Goal: Task Accomplishment & Management: Manage account settings

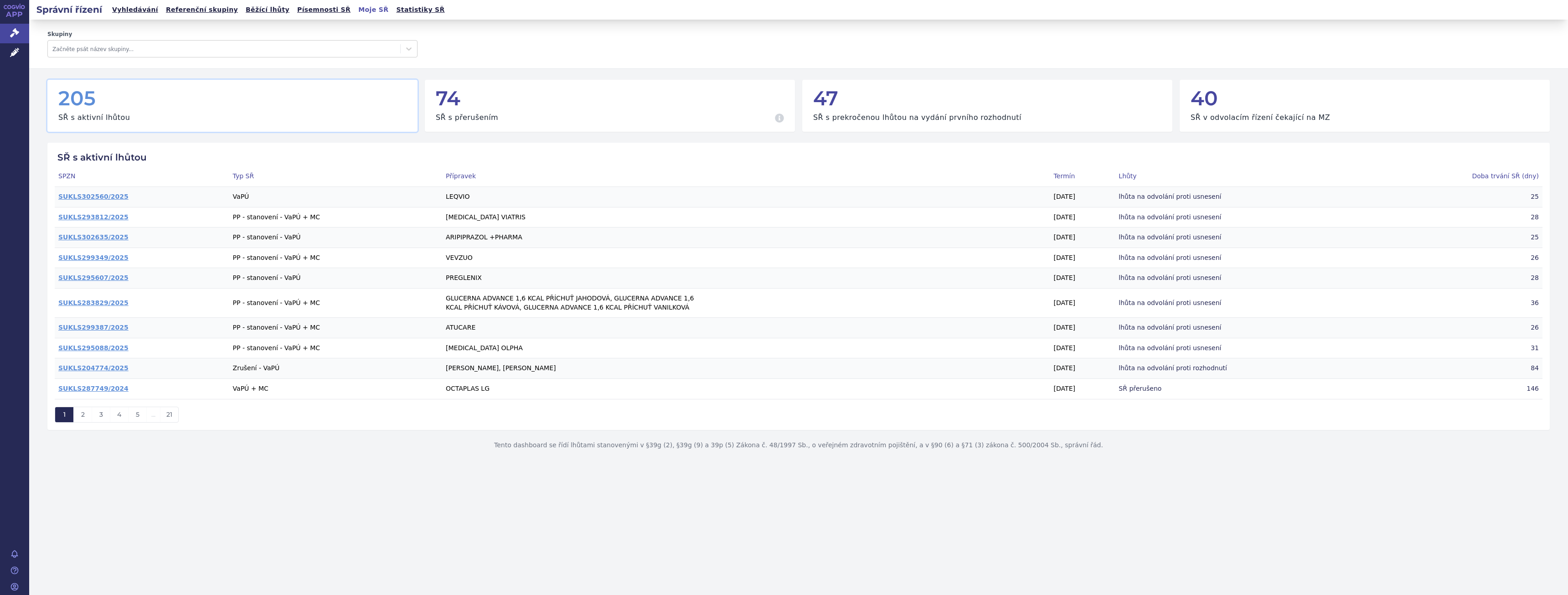
click at [113, 12] on link "Vyhledávání" at bounding box center [135, 10] width 52 height 13
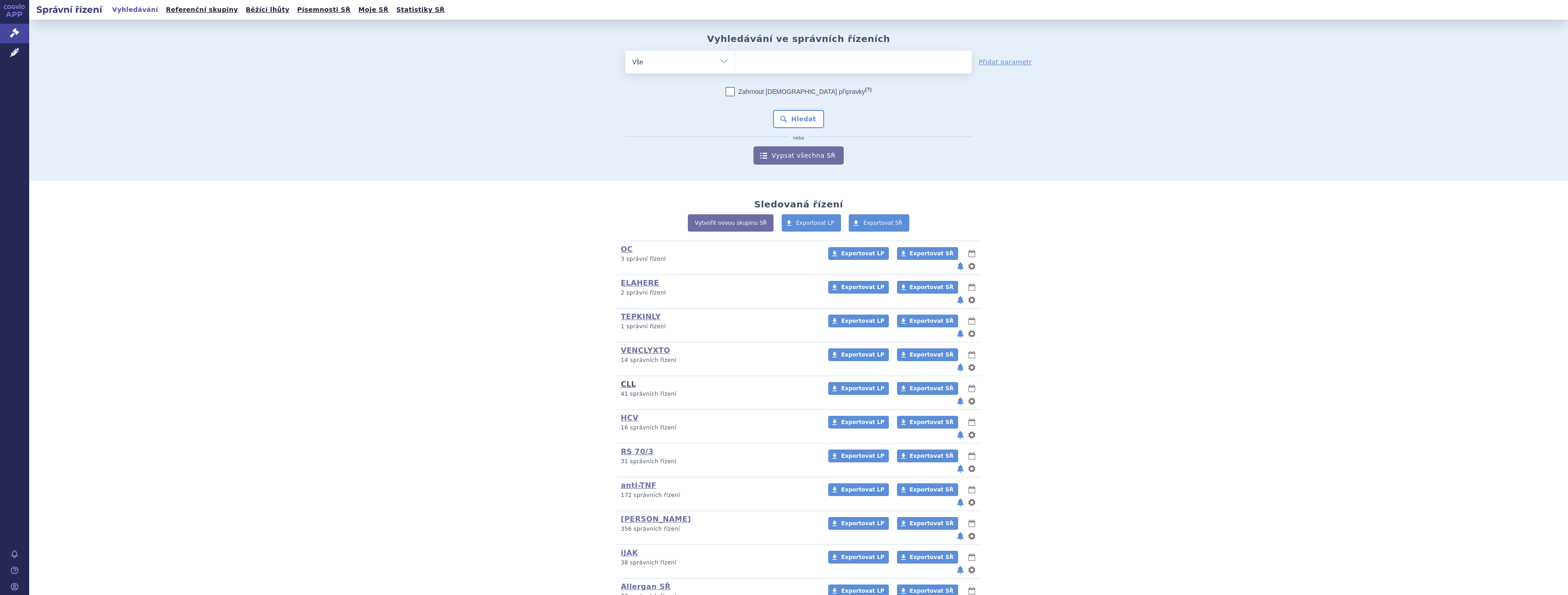
click at [629, 380] on link "CLL" at bounding box center [629, 384] width 15 height 9
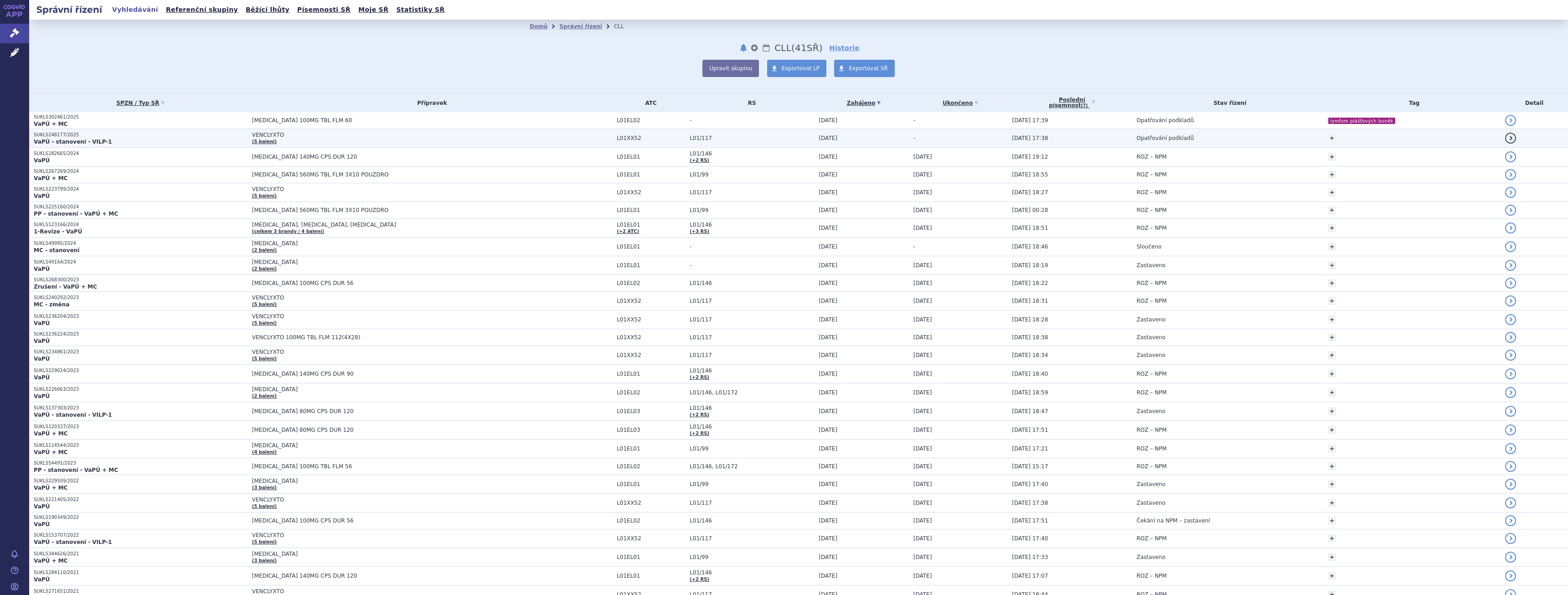
click at [216, 138] on p "VaPÚ - stanovení - VILP-1" at bounding box center [141, 142] width 214 height 7
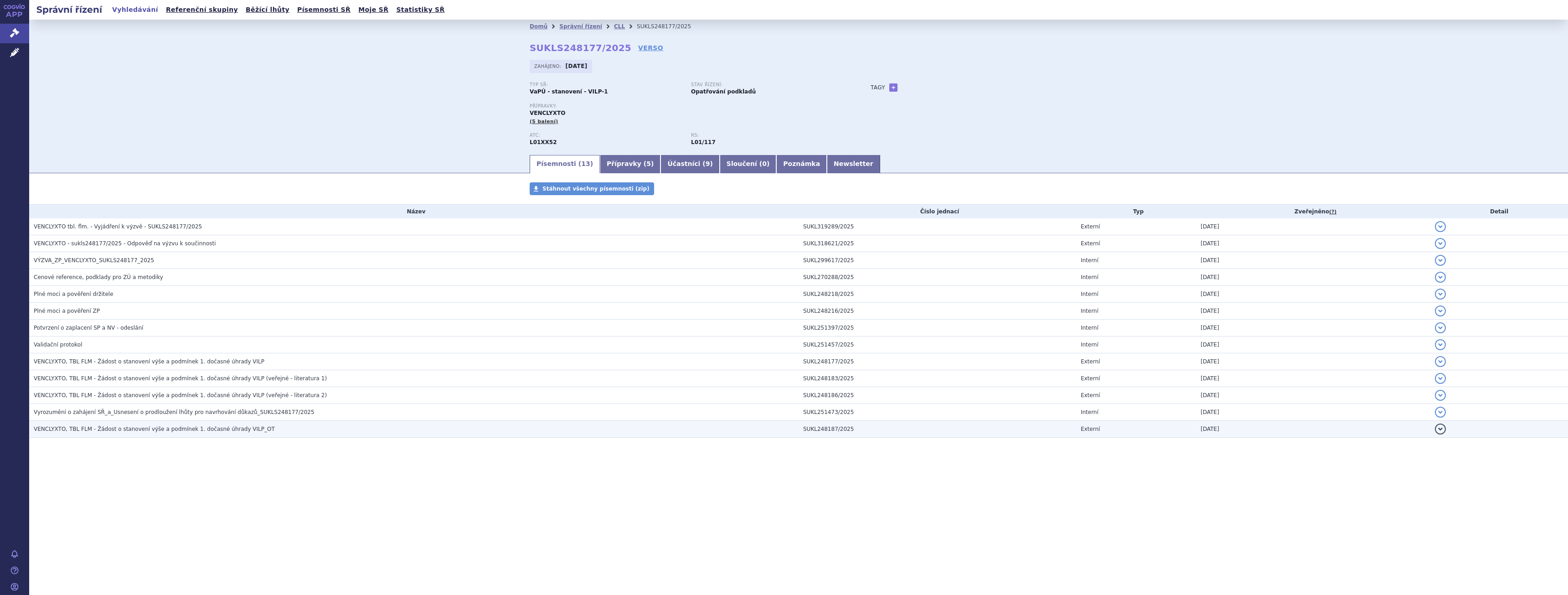
click at [187, 432] on span "VENCLYXTO, TBL FLM - Žádost o stanovení výše a podmínek 1. dočasné úhrady VILP_…" at bounding box center [155, 428] width 241 height 7
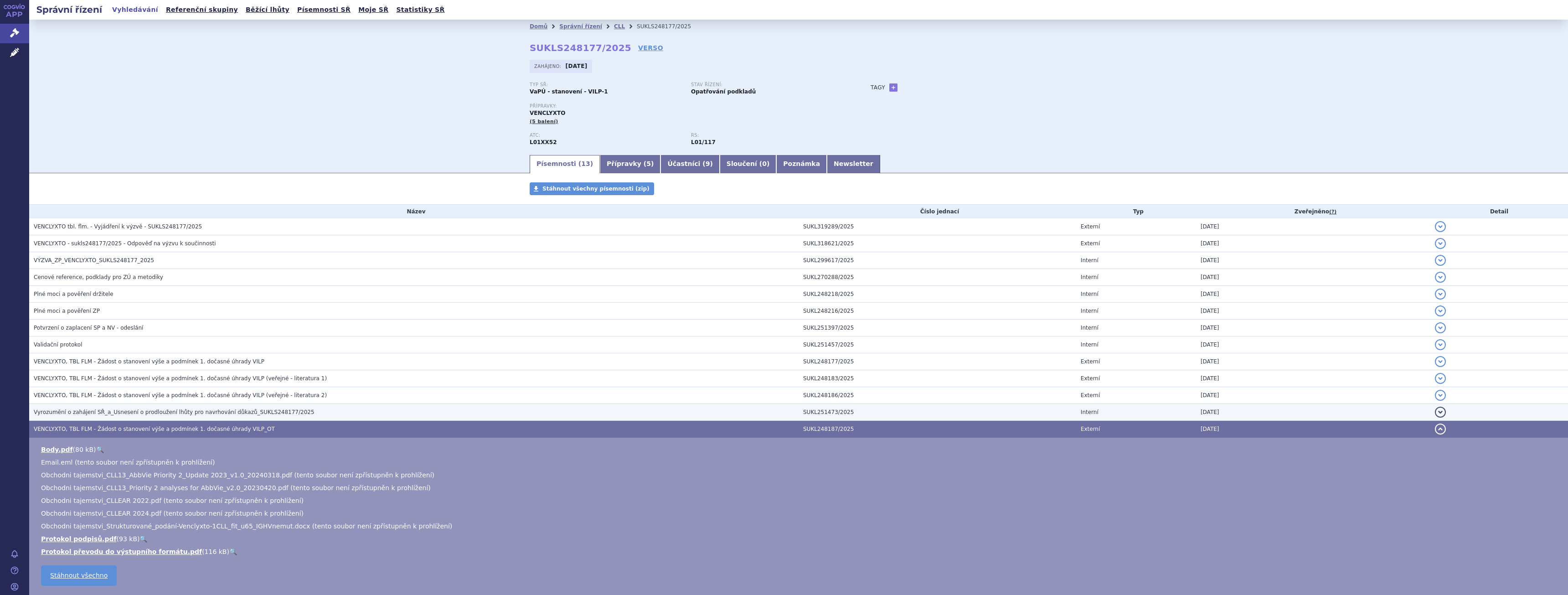
click at [192, 411] on span "Vyrozumění o zahájení SŘ_a_Usnesení o prodloužení lhůty pro navrhování důkazů_S…" at bounding box center [174, 411] width 281 height 7
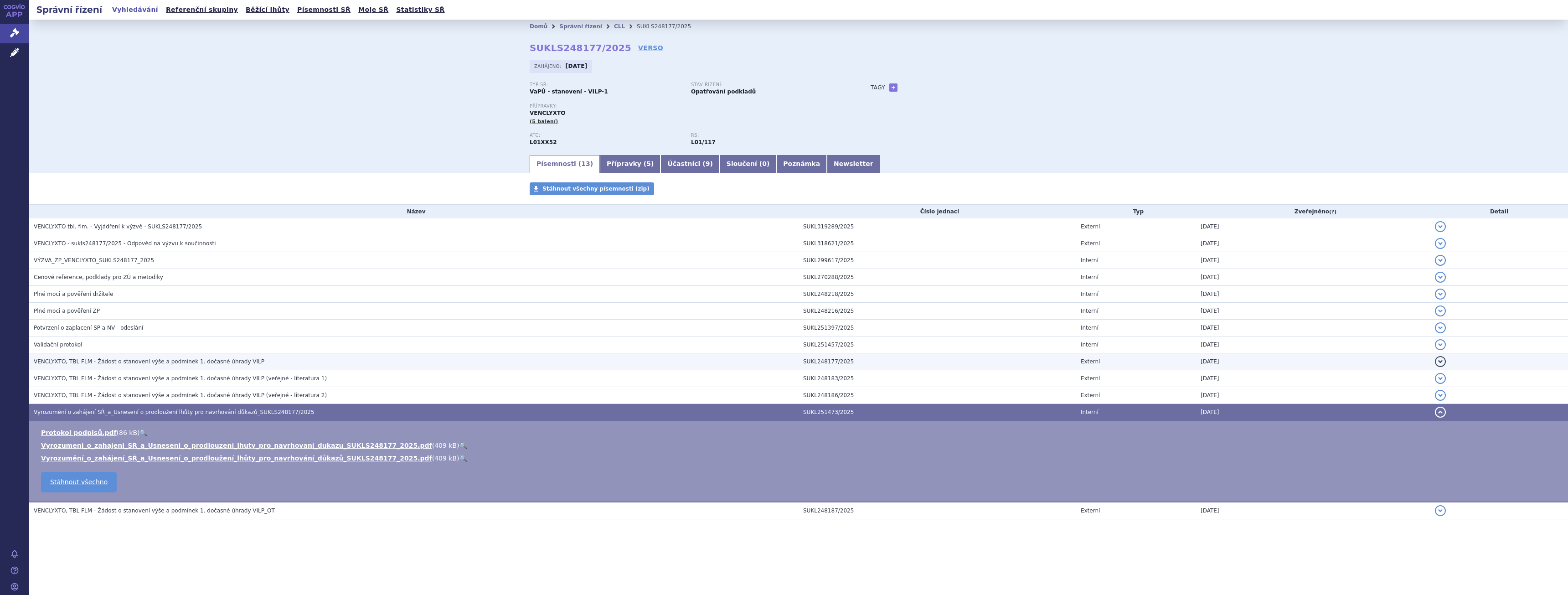
click at [204, 368] on td "VENCLYXTO, TBL FLM - Žádost o stanovení výše a podmínek 1. dočasné úhrady VILP" at bounding box center [413, 361] width 769 height 17
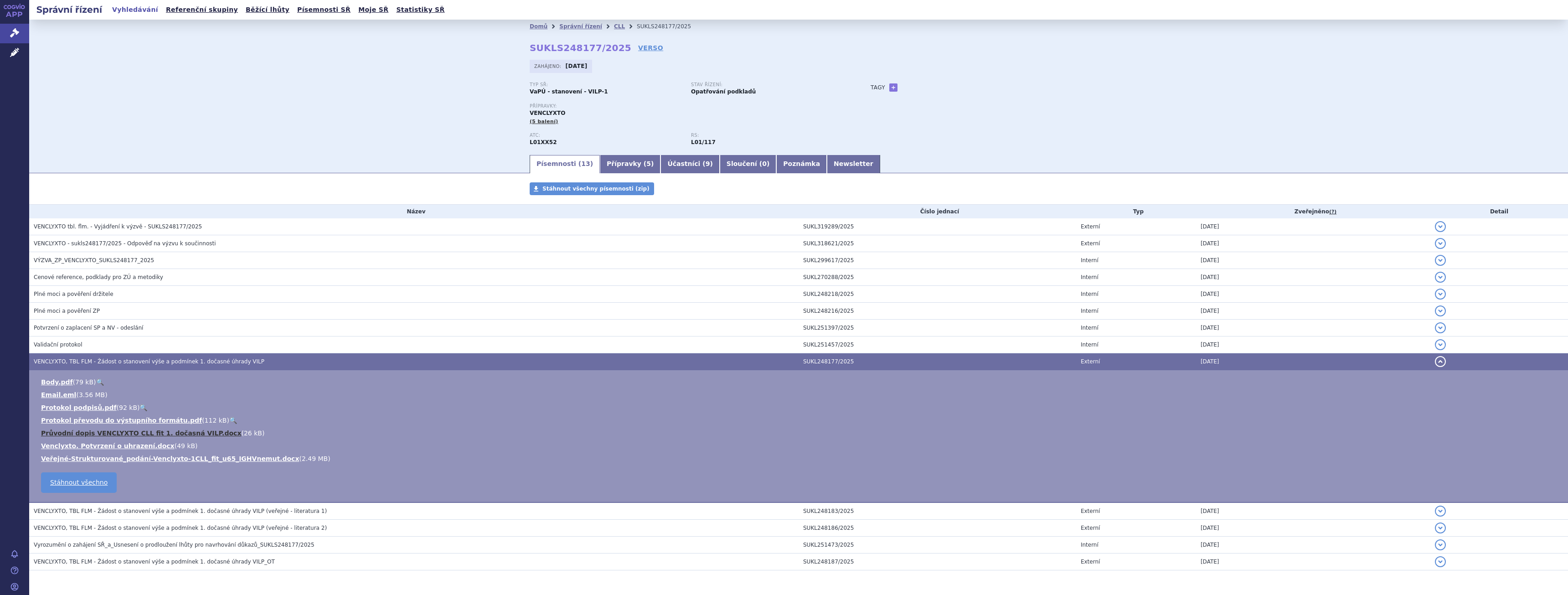
click at [196, 435] on link "Průvodní dopis VENCLYXTO CLL fit 1. dočasná VILP.docx" at bounding box center [141, 433] width 200 height 7
drag, startPoint x: 1001, startPoint y: 70, endPoint x: 948, endPoint y: 84, distance: 54.8
click at [1001, 72] on div "Zahájeno: 24.06.2025" at bounding box center [799, 69] width 538 height 18
click at [889, 84] on link "+" at bounding box center [893, 87] width 8 height 8
click at [927, 93] on span at bounding box center [934, 87] width 66 height 12
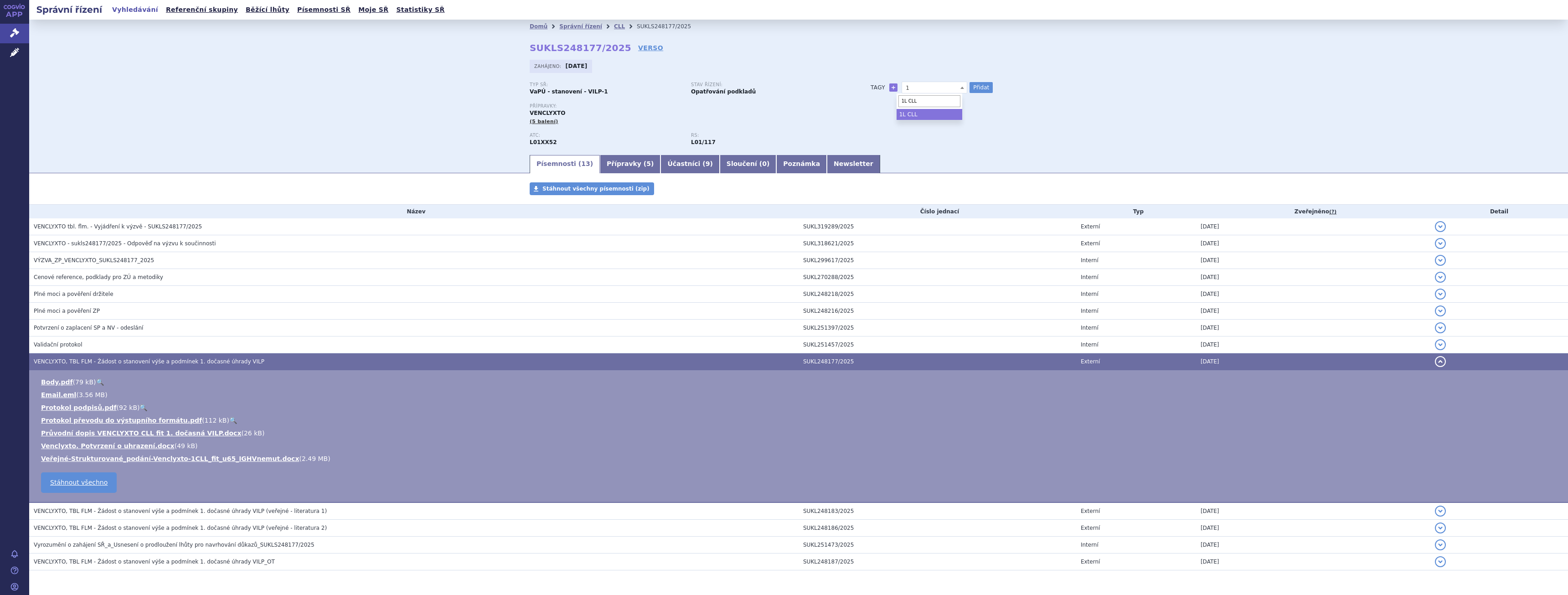
type input "1L CLL"
select select "1L CLL"
click at [977, 92] on button "Přidat" at bounding box center [981, 87] width 23 height 11
select select
click at [889, 85] on link "+" at bounding box center [893, 87] width 8 height 8
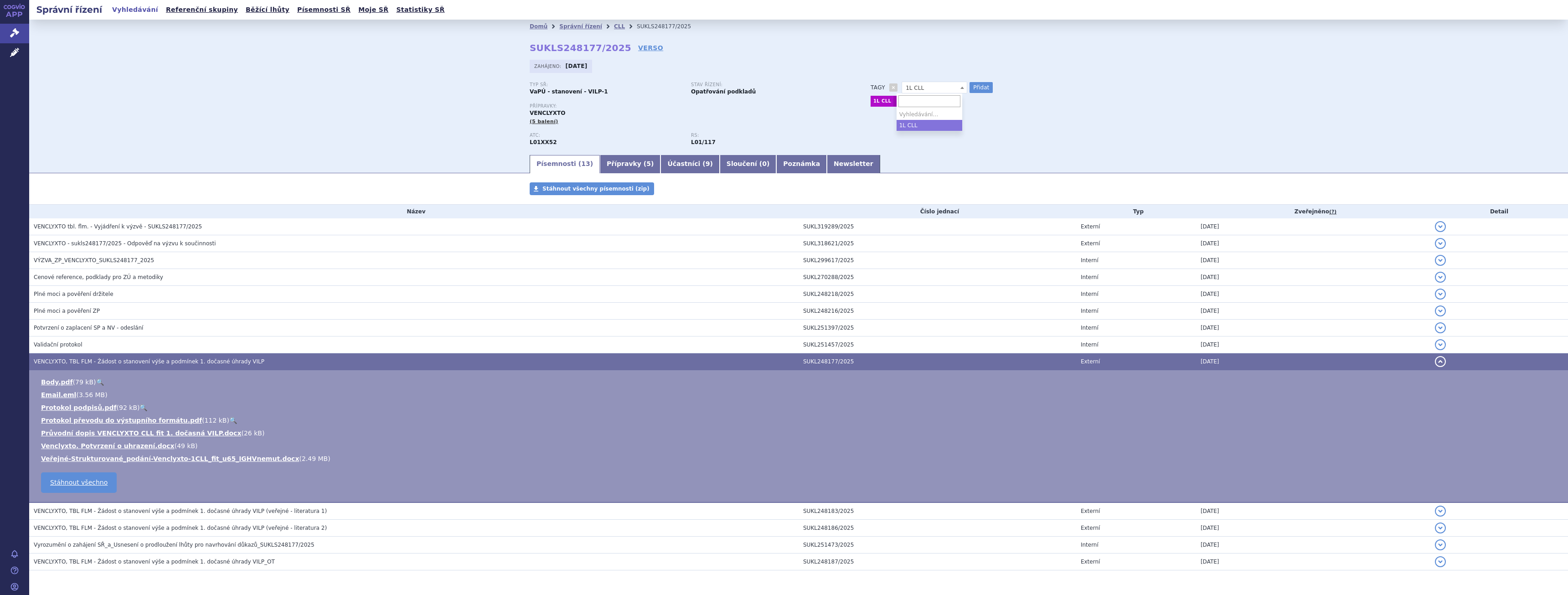
click at [905, 89] on span "1L CLL" at bounding box center [934, 87] width 66 height 12
type input "fit populace"
select select "fit popu"
click at [923, 73] on div "Zahájeno: 24.06.2025" at bounding box center [799, 69] width 538 height 18
click at [919, 82] on span "fit popu" at bounding box center [934, 88] width 64 height 12
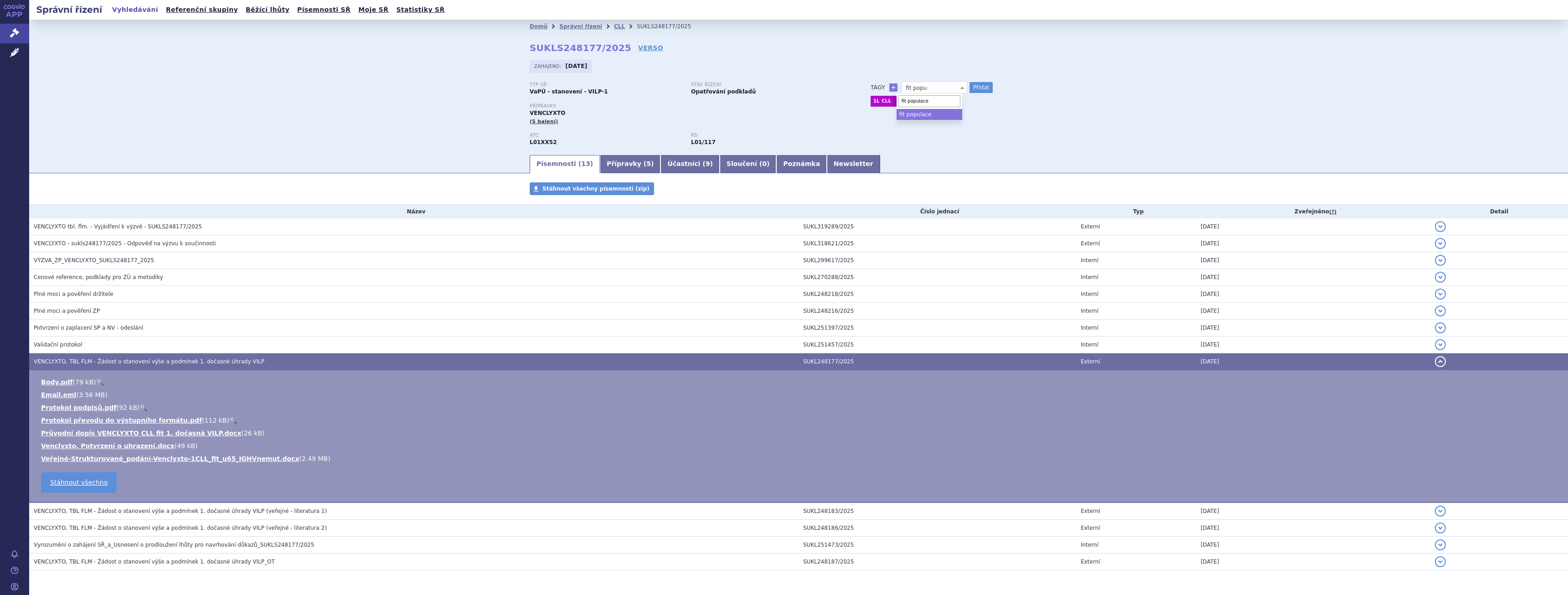
type input "fit populace"
select select "fit populace"
click at [971, 81] on div "Domů Správní řízení CLL SUKLS248177/2025 SUKLS248177/2025 VERSO Zahájeno: 24.06…" at bounding box center [799, 93] width 574 height 121
click at [975, 85] on button "Přidat" at bounding box center [981, 87] width 23 height 11
select select
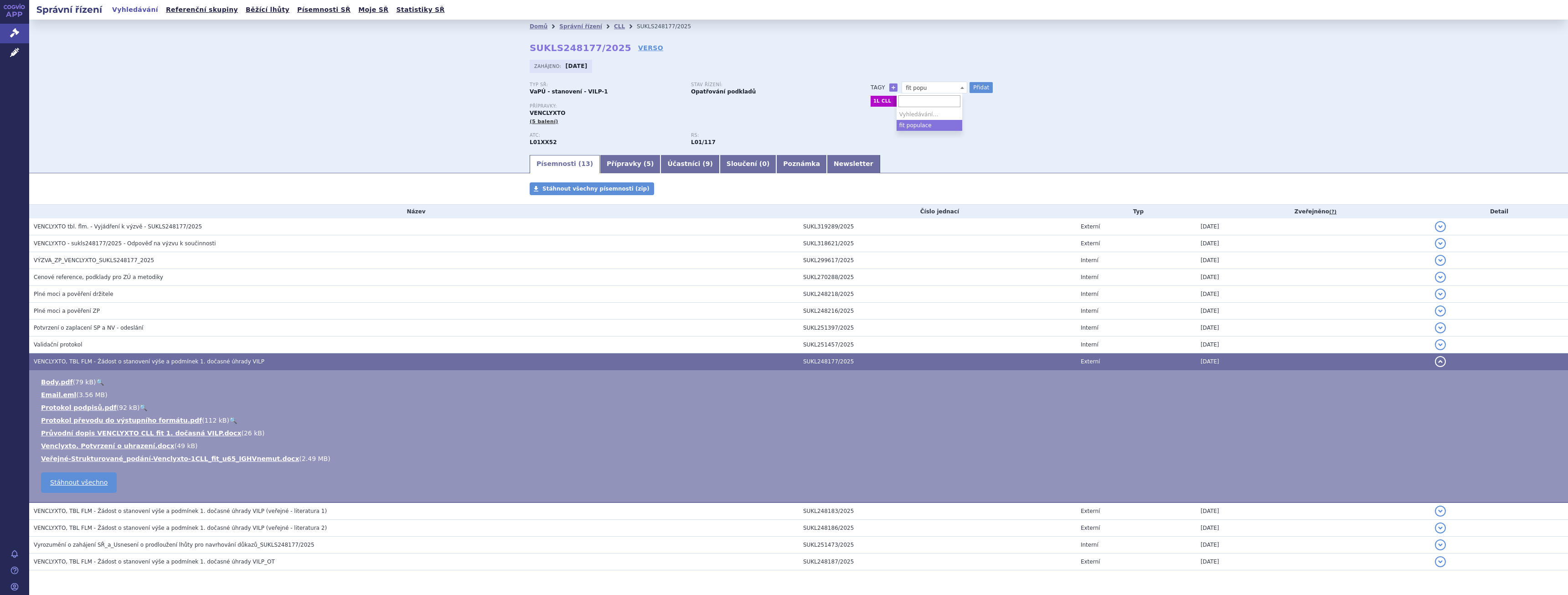
click at [934, 84] on span "fit popu" at bounding box center [934, 87] width 66 height 12
type input "V + O"
click at [980, 87] on button "Přidat" at bounding box center [981, 87] width 23 height 11
select select
click at [985, 103] on link at bounding box center [990, 101] width 11 height 11
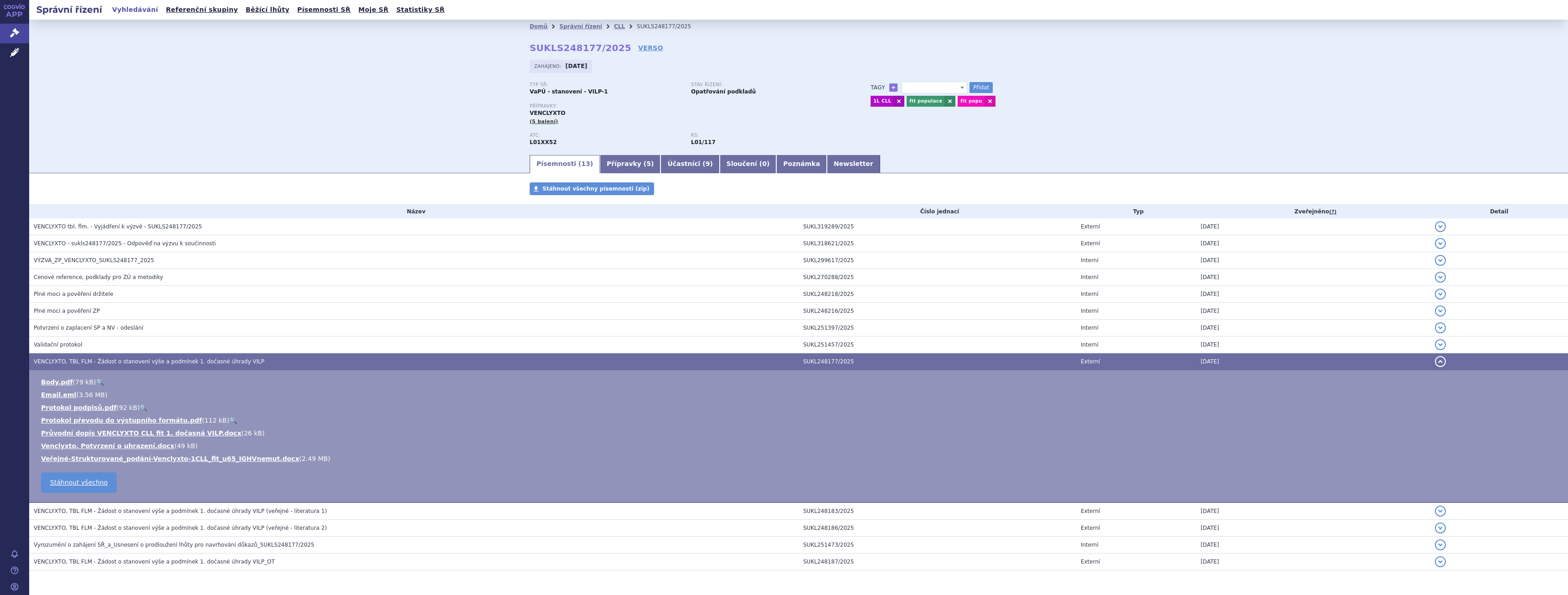
click at [911, 85] on span at bounding box center [934, 87] width 66 height 12
type input "V+O"
select select "V+O"
click at [984, 90] on button "Přidat" at bounding box center [981, 87] width 23 height 11
select select
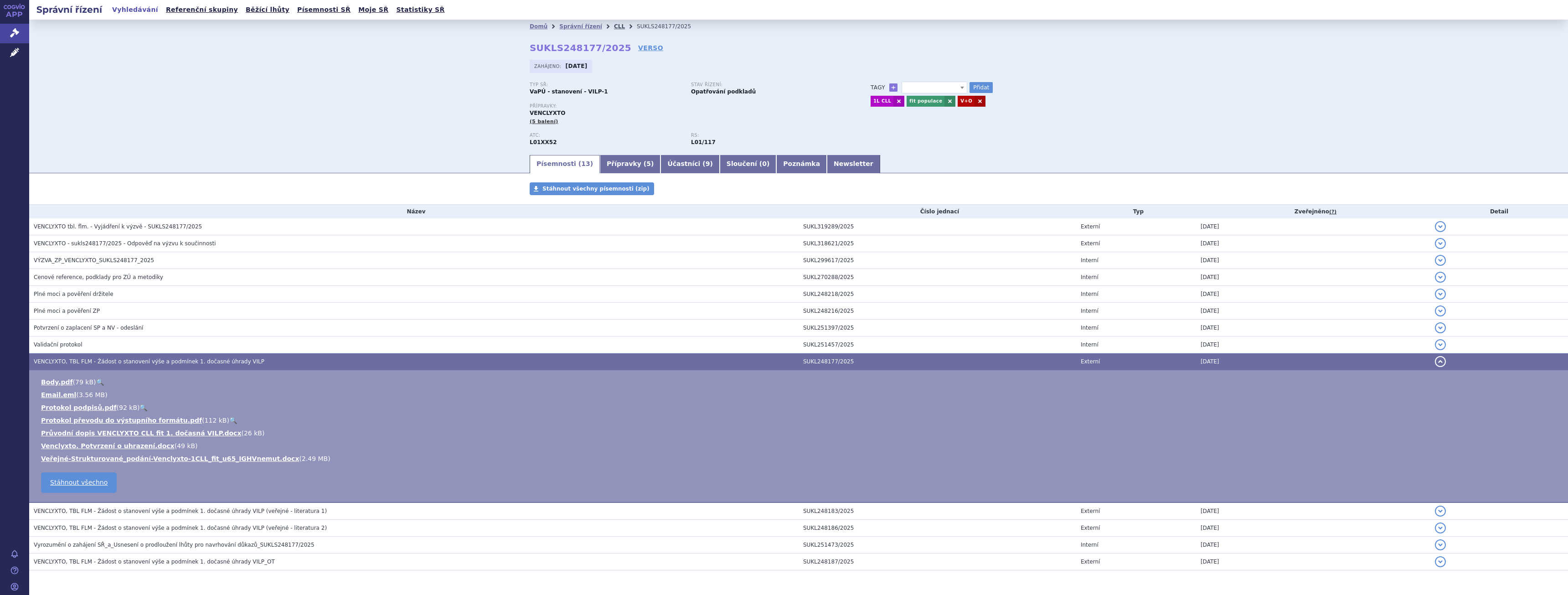
click at [614, 28] on link "CLL" at bounding box center [619, 26] width 11 height 7
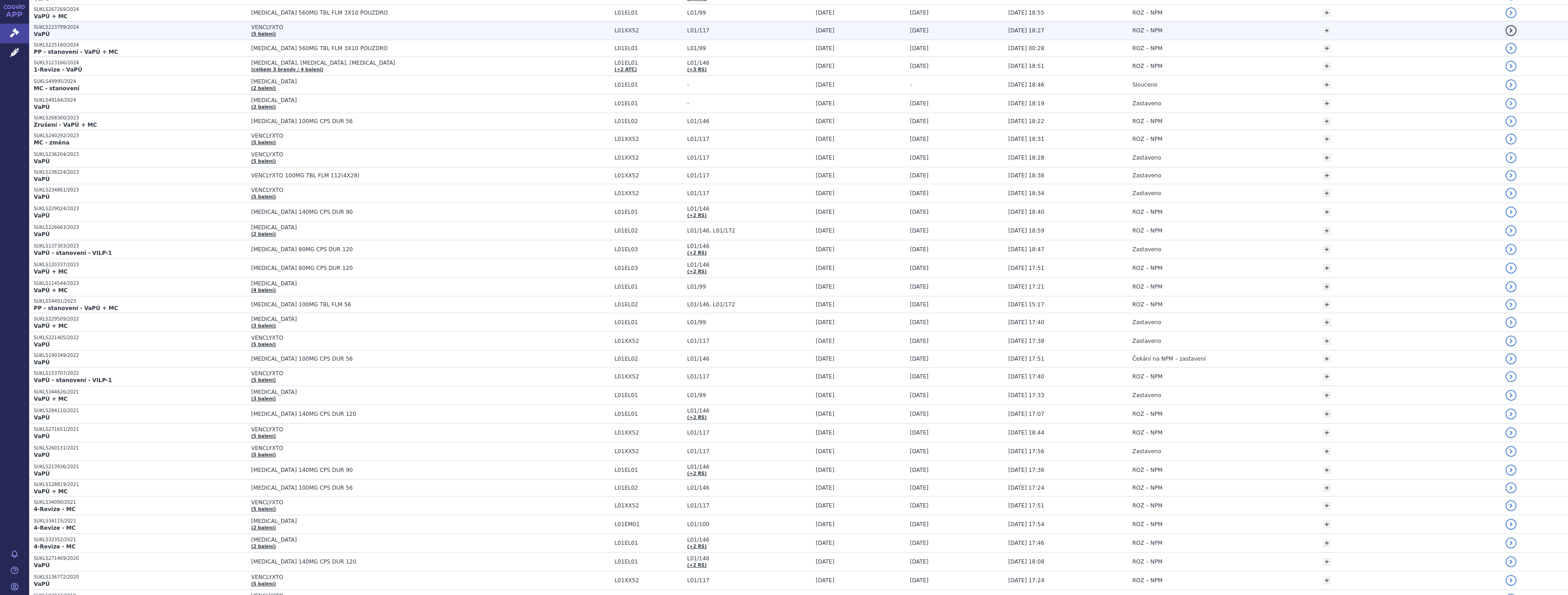
scroll to position [46, 0]
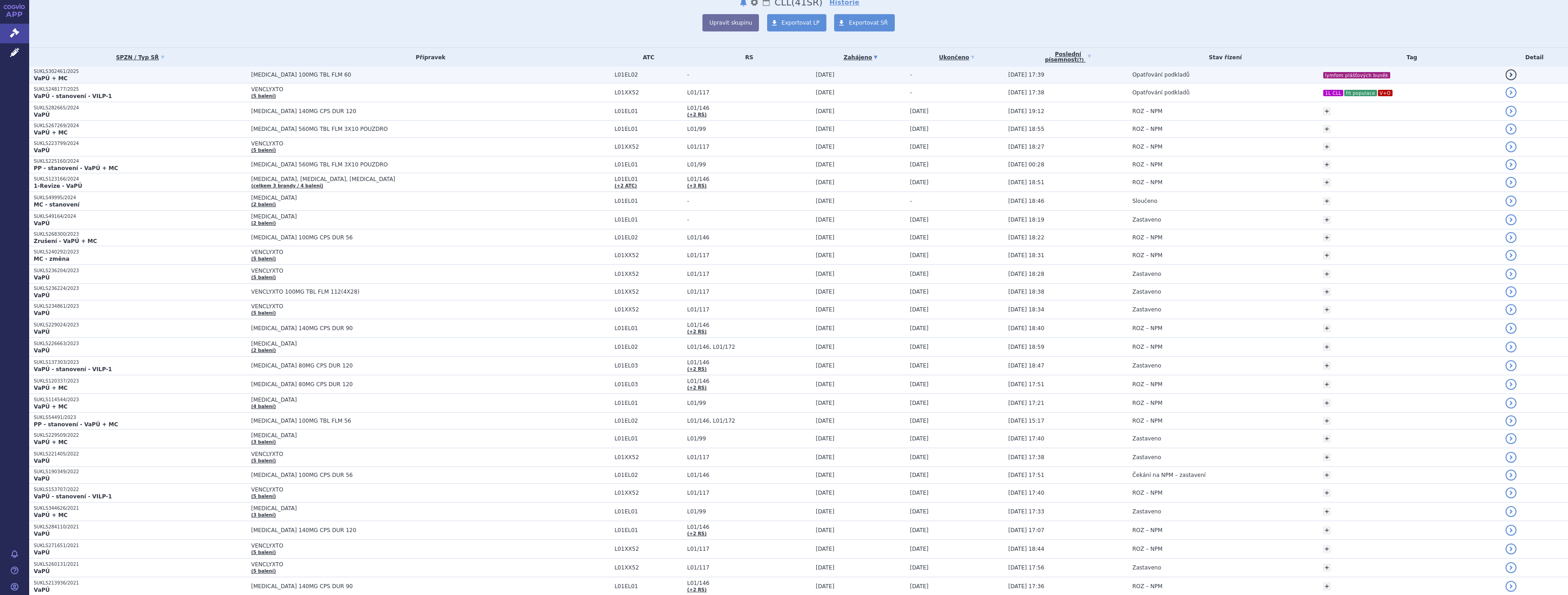
click at [320, 72] on span "[MEDICAL_DATA] 100MG TBL FLM 60" at bounding box center [365, 75] width 228 height 7
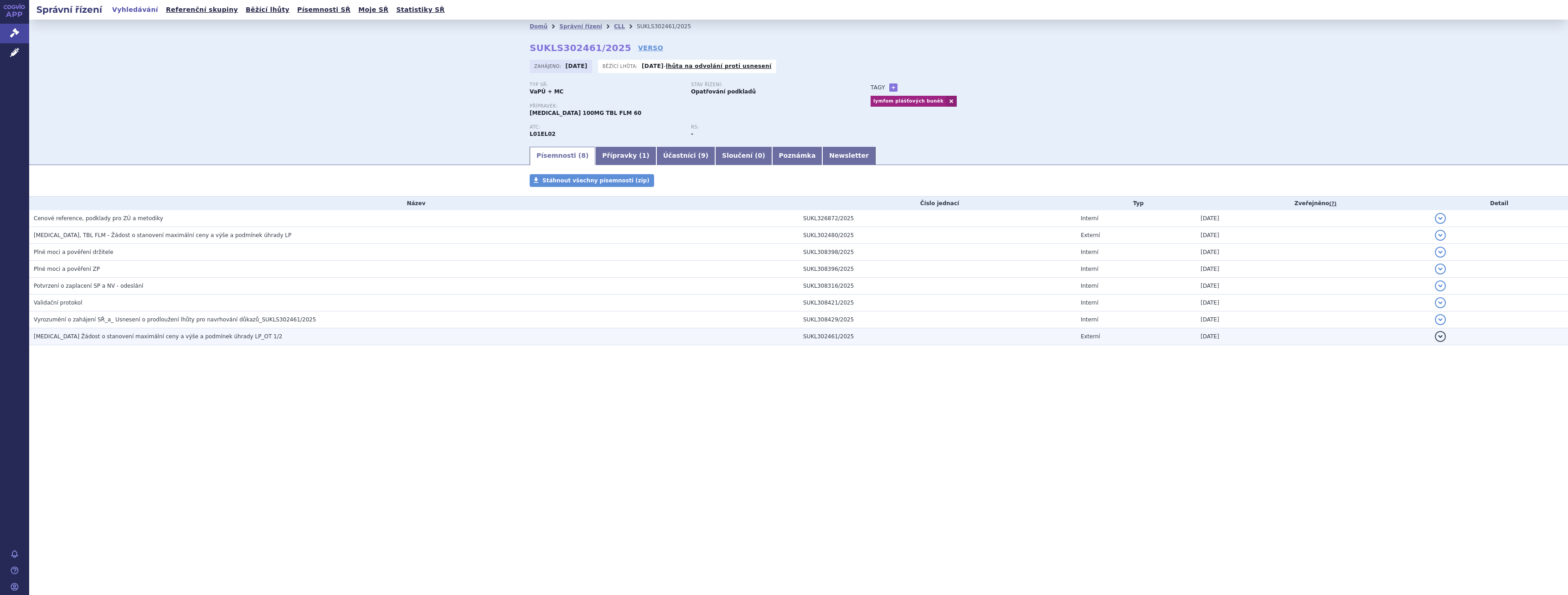
click at [181, 335] on span "[MEDICAL_DATA] Žádost o stanovení maximální ceny a výše a podmínek úhrady LP_OT…" at bounding box center [158, 336] width 249 height 7
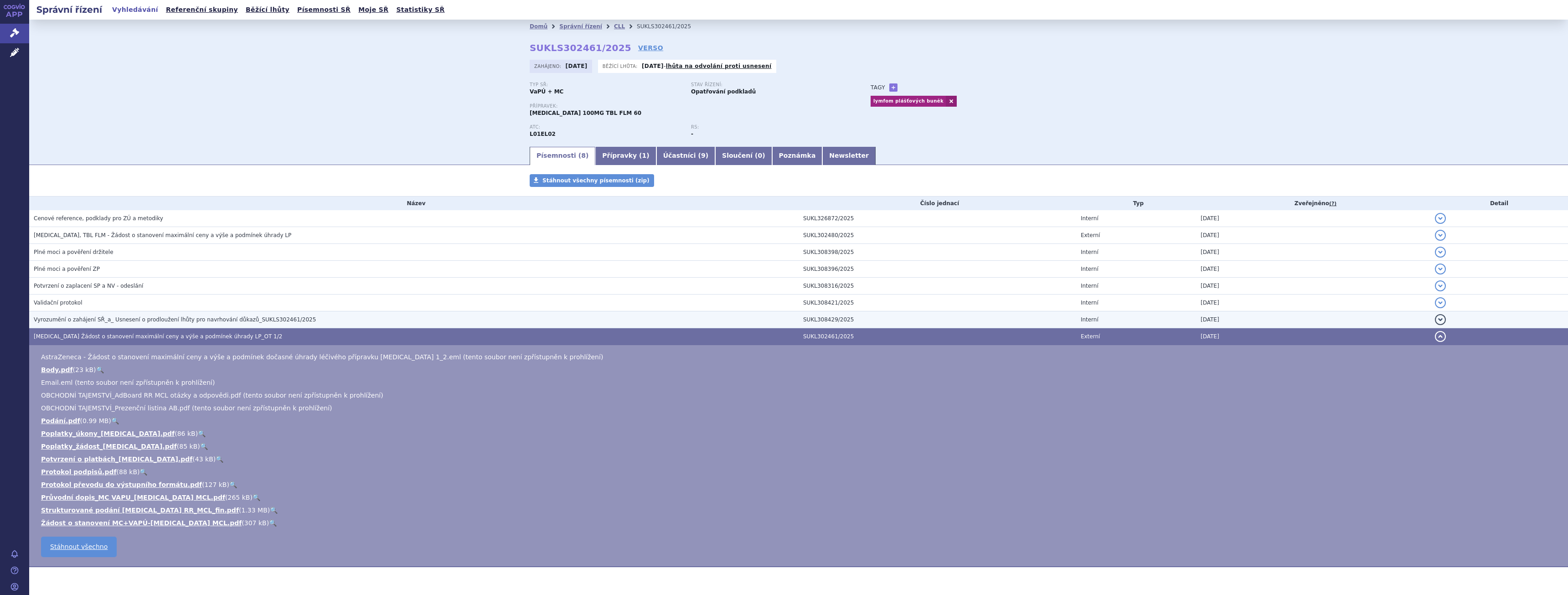
click at [150, 317] on span "Vyrozumění o zahájení SŘ_a_ Usnesení o prodloužení lhůty pro navrhování důkazů_…" at bounding box center [175, 319] width 282 height 7
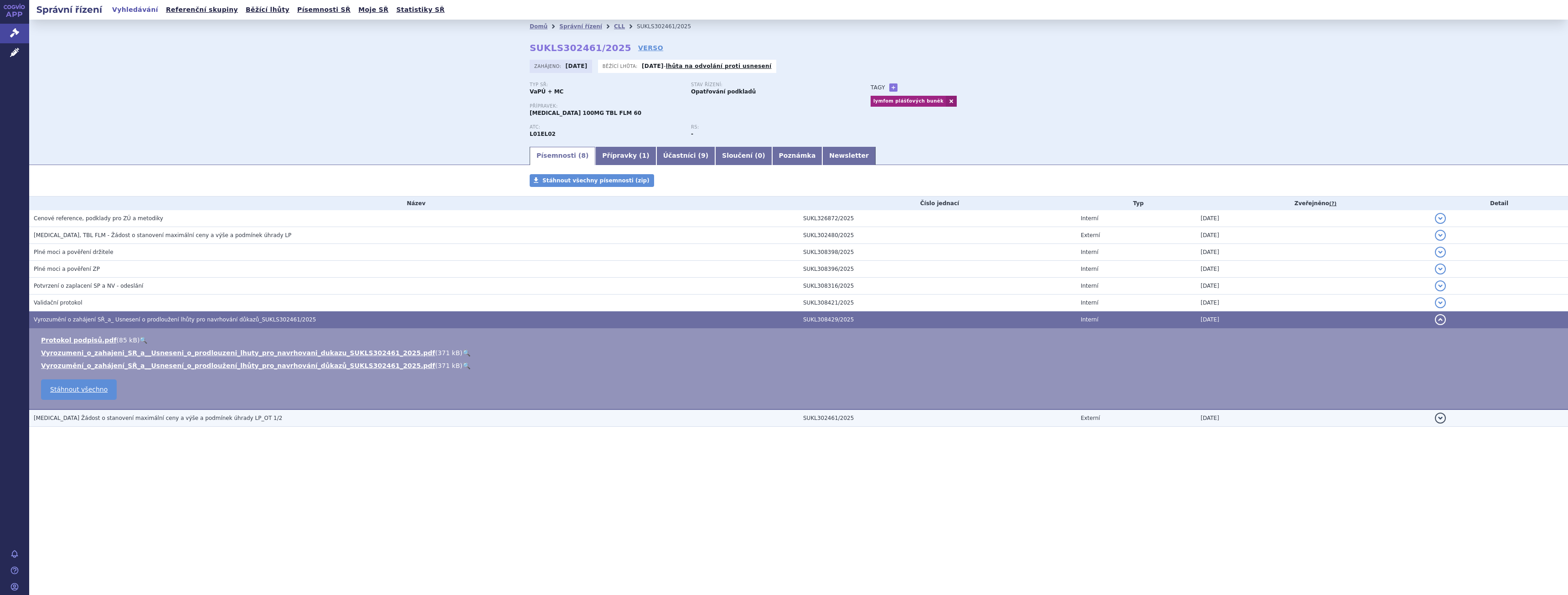
click at [84, 414] on span "[MEDICAL_DATA] Žádost o stanovení maximální ceny a výše a podmínek úhrady LP_OT…" at bounding box center [158, 417] width 249 height 7
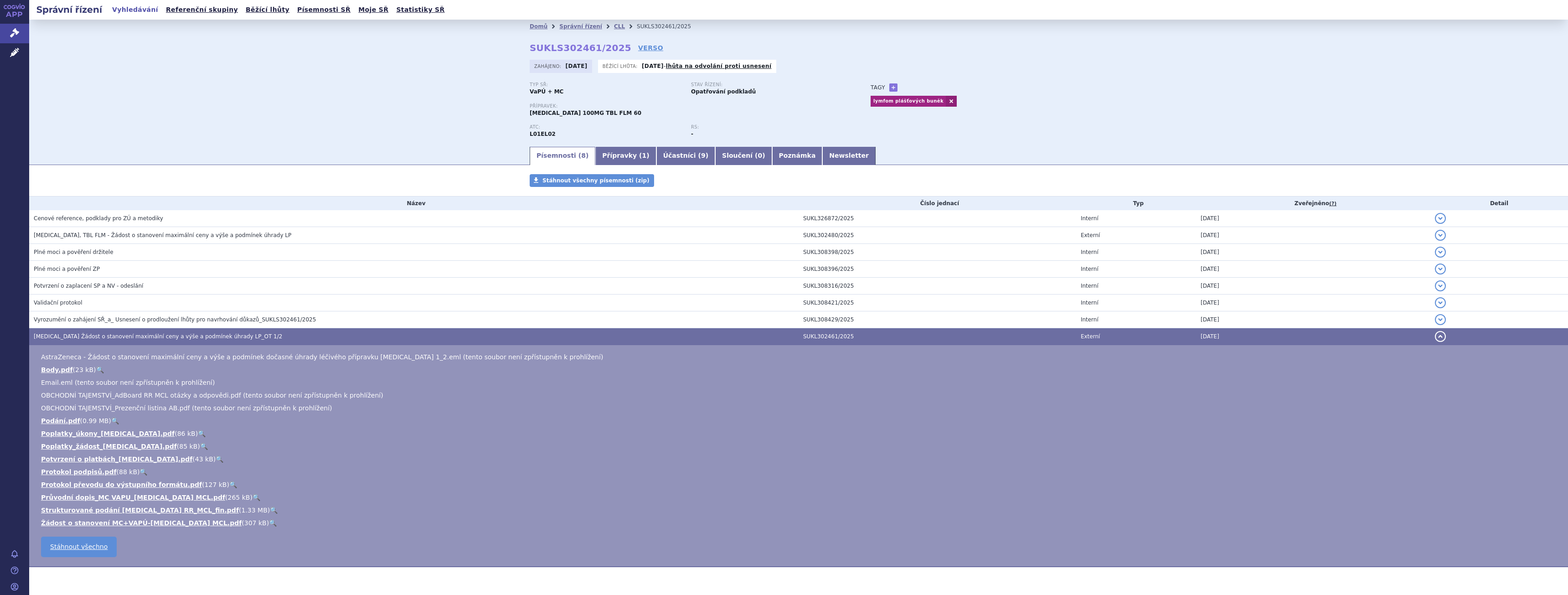
click at [270, 508] on link "🔍" at bounding box center [274, 510] width 7 height 7
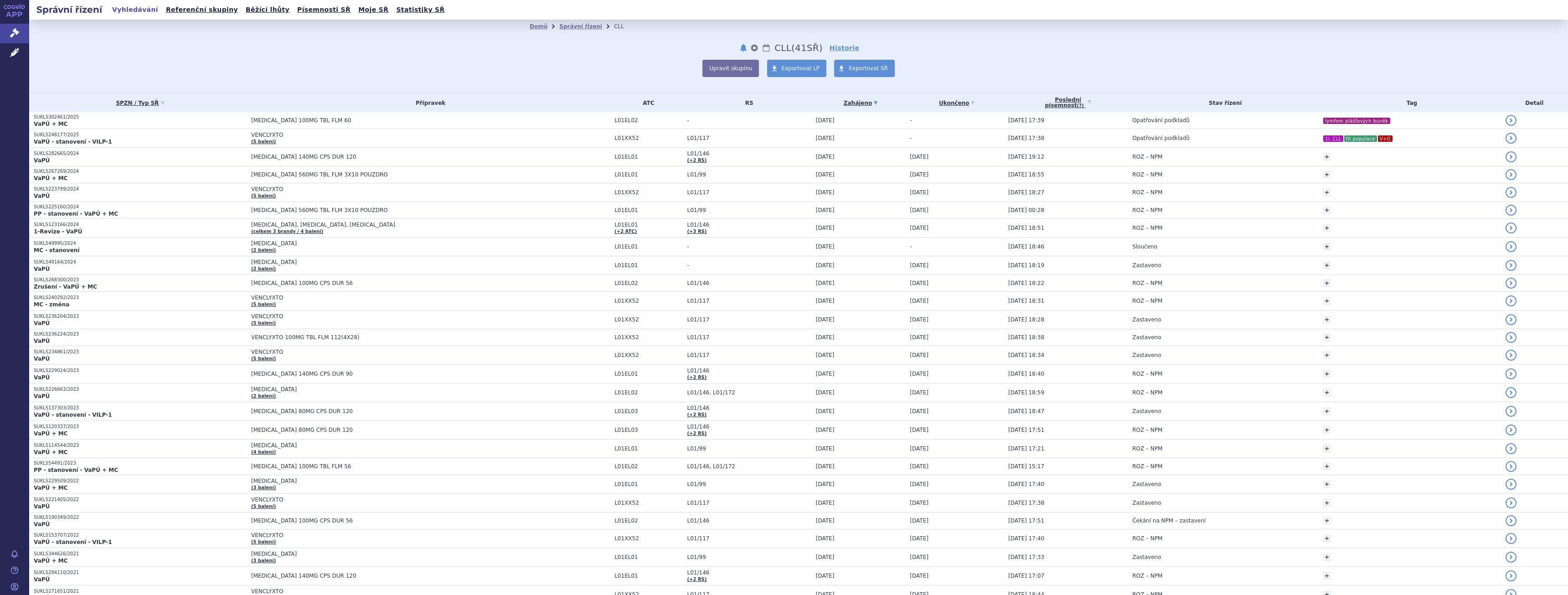
click at [66, 11] on h2 "Správní řízení" at bounding box center [69, 9] width 80 height 13
click at [16, 30] on icon at bounding box center [15, 33] width 9 height 9
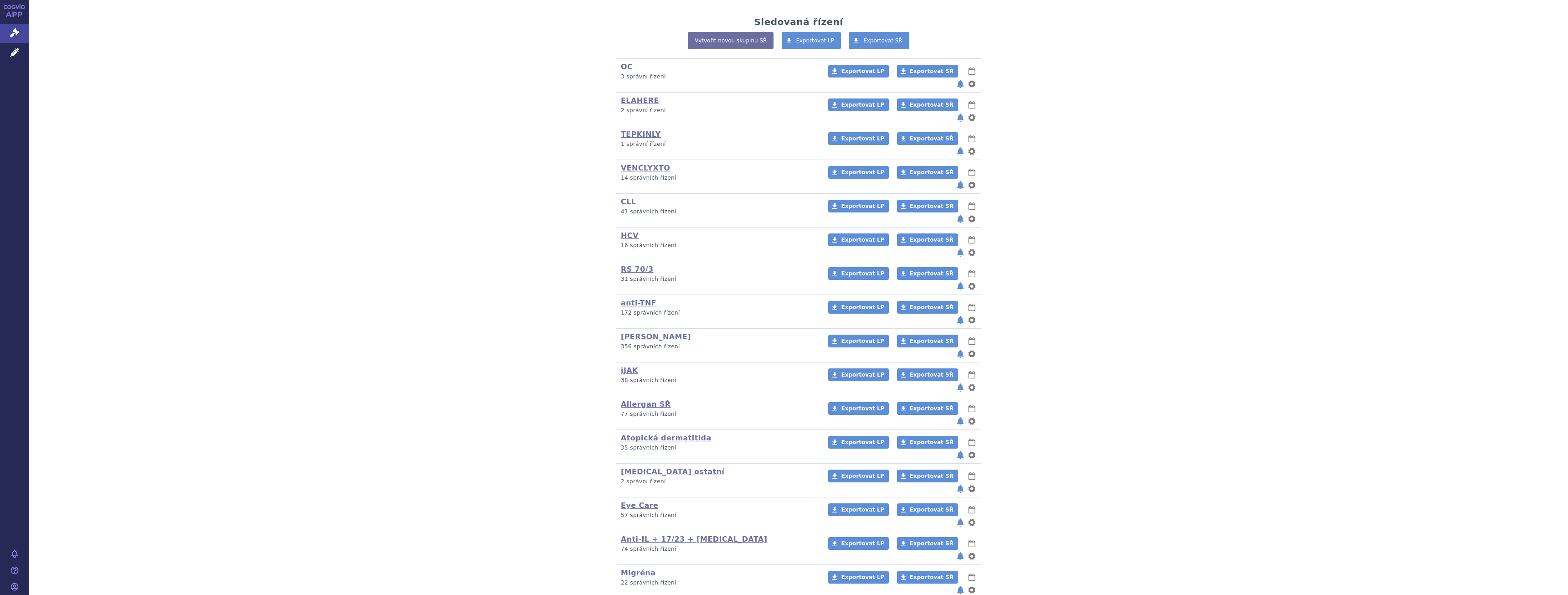
scroll to position [217, 0]
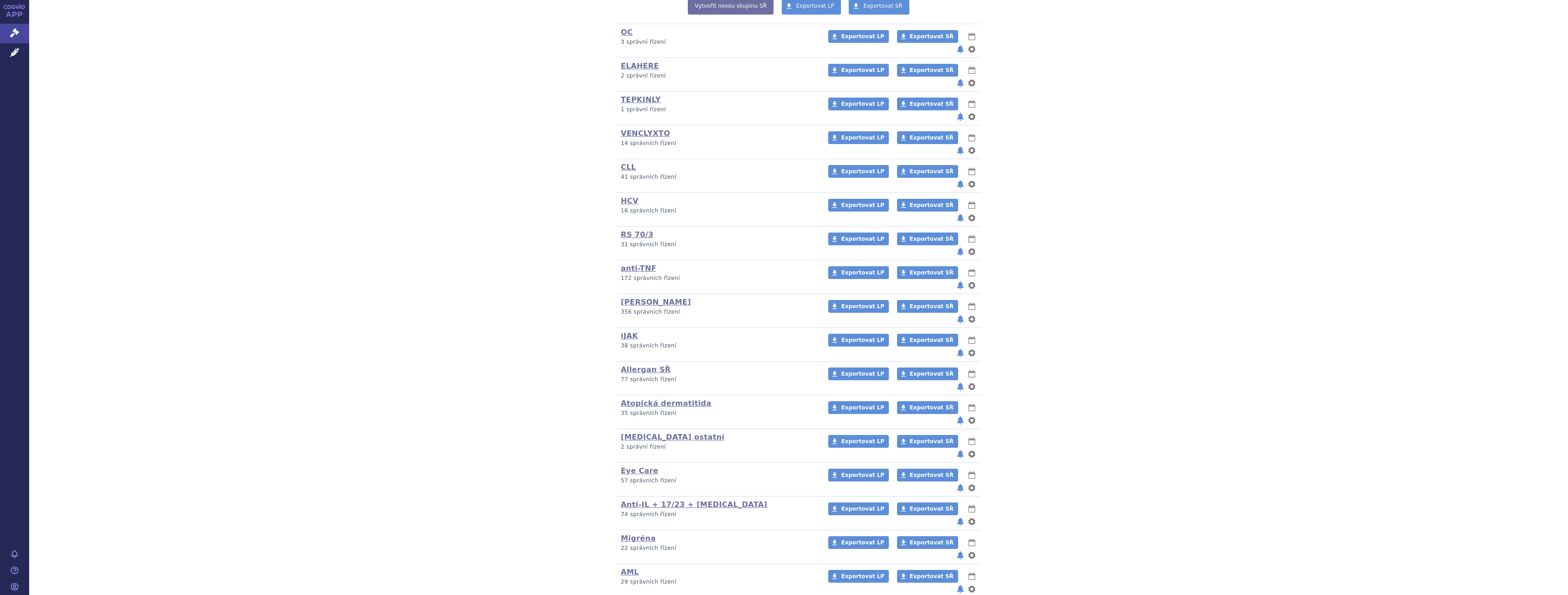
click at [635, 594] on link "[MEDICAL_DATA]" at bounding box center [656, 605] width 70 height 9
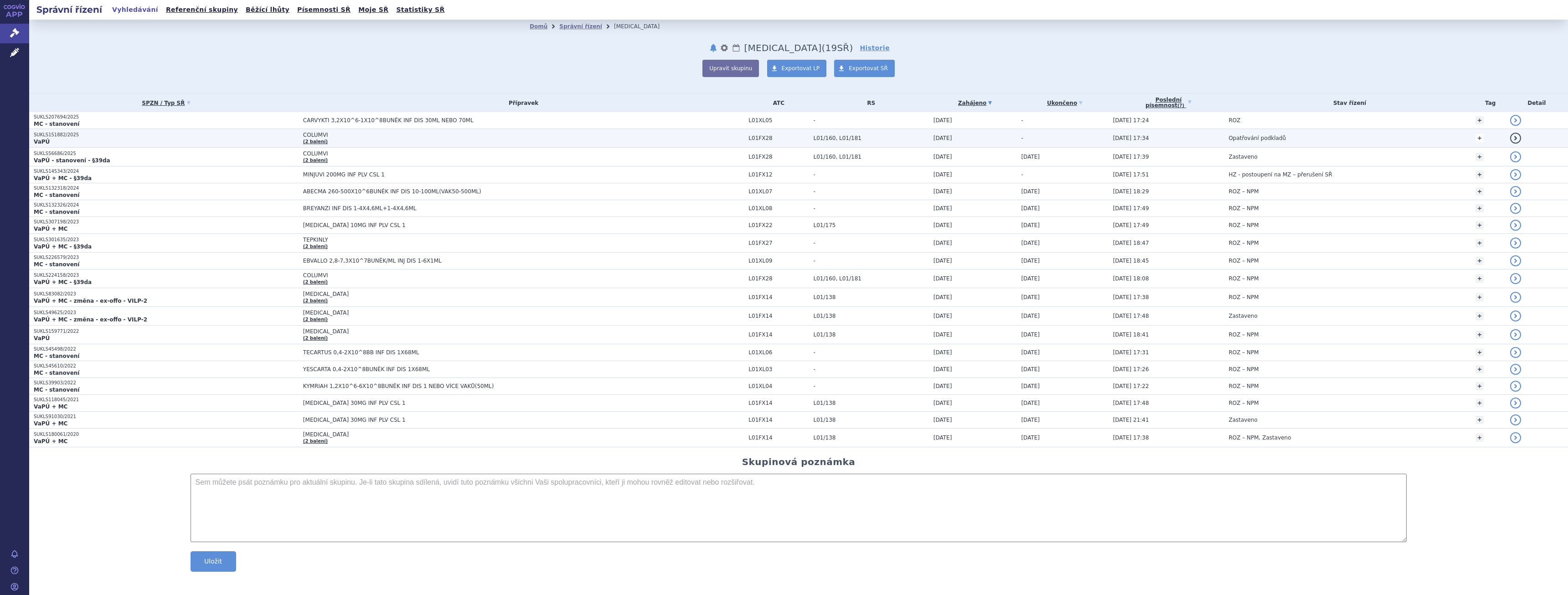
click at [1475, 139] on link "+" at bounding box center [1479, 138] width 8 height 8
click at [1395, 138] on span at bounding box center [1408, 139] width 66 height 12
type input "2L [MEDICAL_DATA]"
click at [1457, 138] on button "Přidat" at bounding box center [1456, 139] width 23 height 11
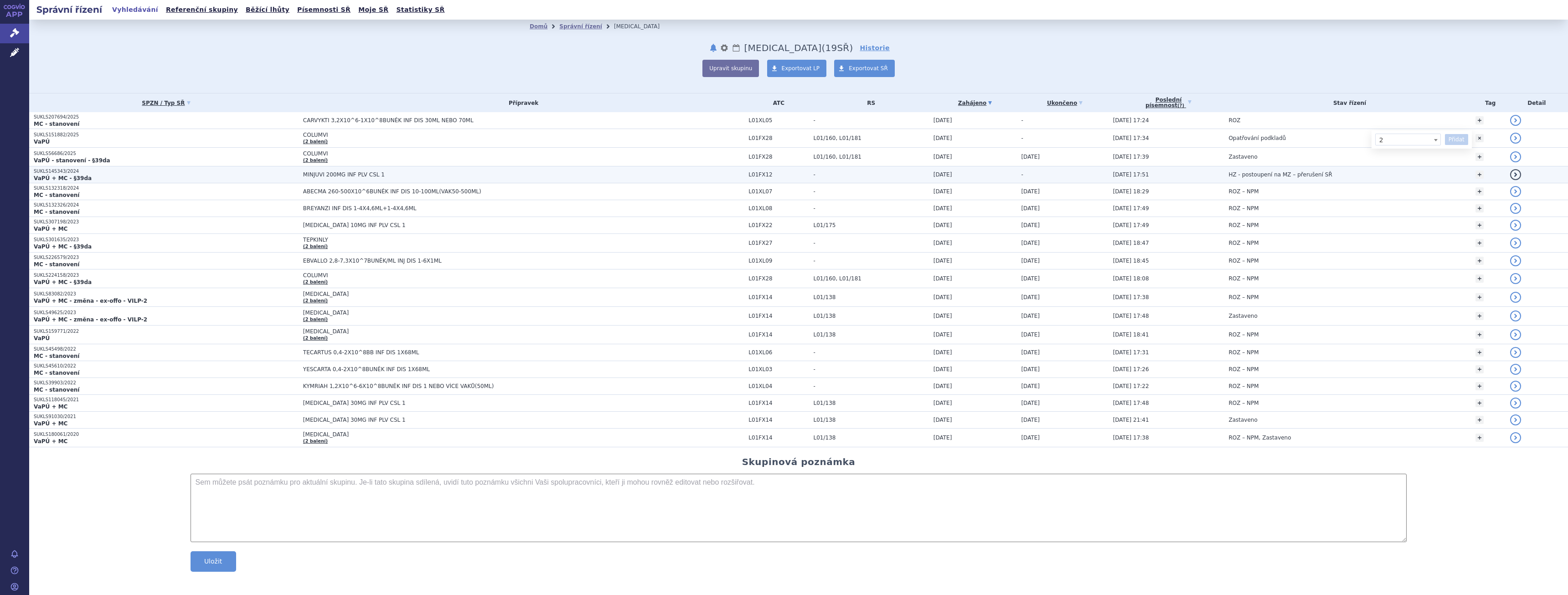
select select
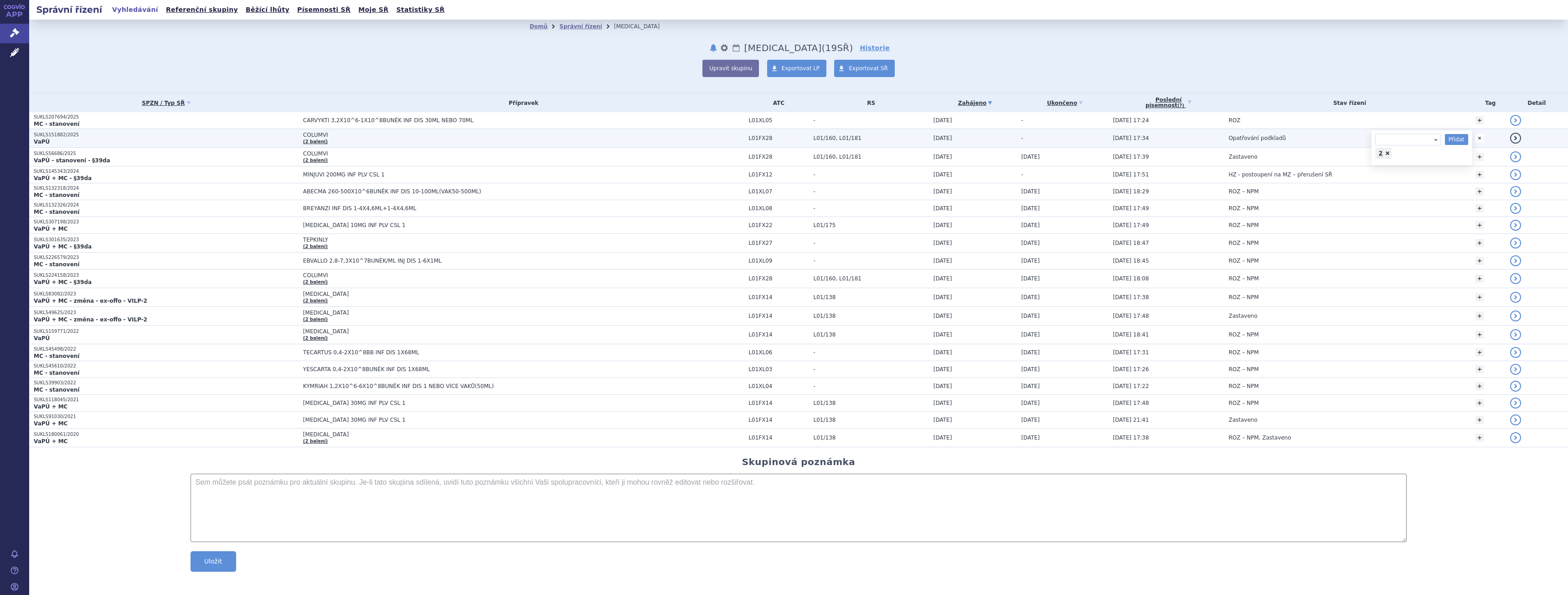
click at [1384, 155] on link at bounding box center [1387, 153] width 8 height 11
click at [1386, 145] on body "APP Správní řízení Léčivé přípravky Notifikace Nápověda Gabriela Volfová" at bounding box center [784, 298] width 1568 height 595
click at [1386, 139] on td "Opatřování podkladů" at bounding box center [1347, 138] width 247 height 19
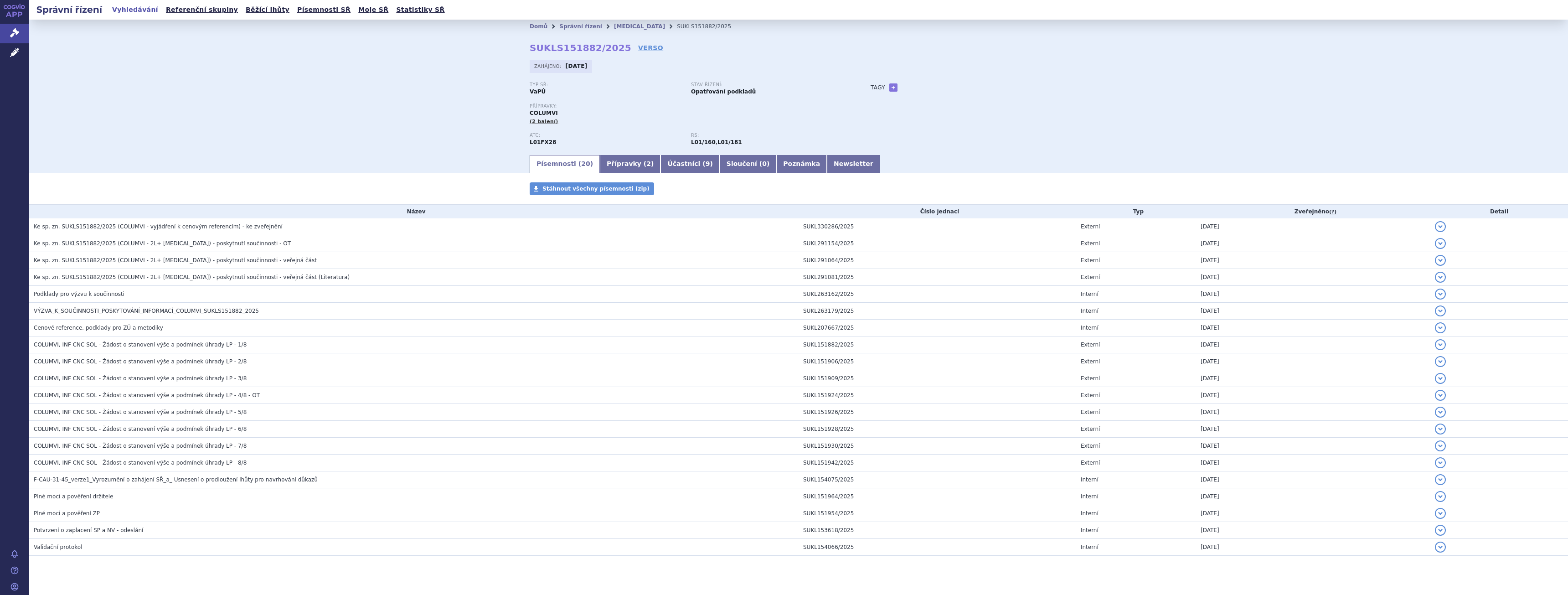
click at [1390, 138] on div "Domů Správní řízení [MEDICAL_DATA] SUKLS151882/2025 SUKLS151882/2025 VERSO [GEO…" at bounding box center [798, 86] width 1539 height 134
click at [889, 85] on link "+" at bounding box center [893, 87] width 8 height 8
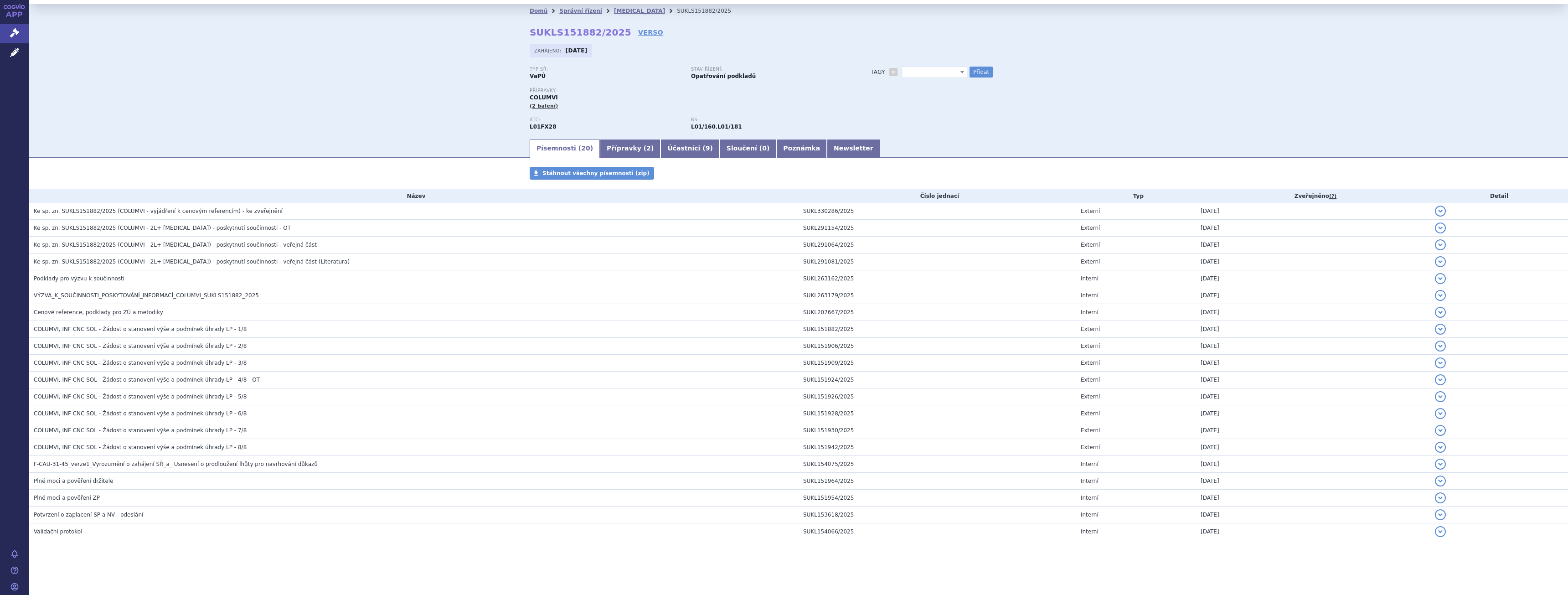
click at [933, 69] on span at bounding box center [934, 72] width 66 height 12
click at [901, 86] on input "L [MEDICAL_DATA]" at bounding box center [930, 86] width 62 height 12
type input "2L [MEDICAL_DATA]"
select select "2L [MEDICAL_DATA]"
click at [979, 65] on div "Domů Správní řízení [MEDICAL_DATA] SUKLS151882/2025 SUKLS151882/2025 VERSO [GEO…" at bounding box center [799, 78] width 574 height 121
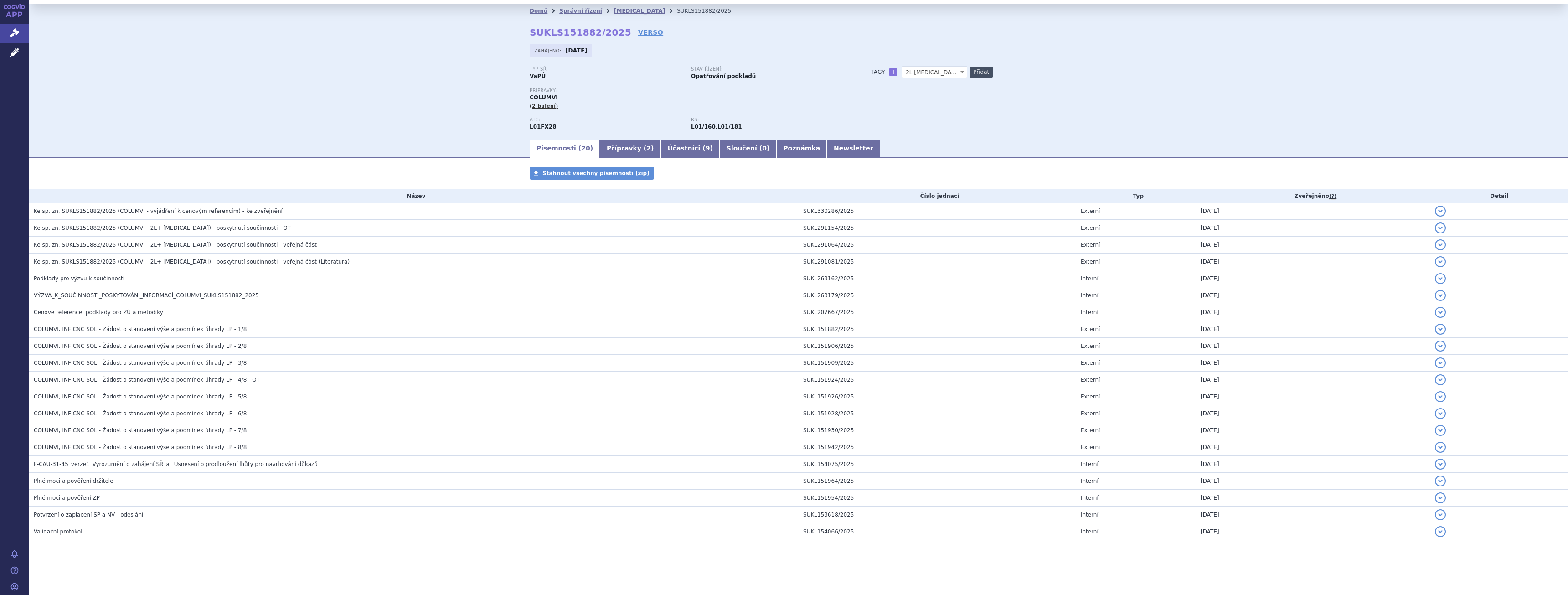
click at [979, 75] on button "Přidat" at bounding box center [981, 72] width 23 height 11
select select
click at [222, 327] on span "COLUMVI, INF CNC SOL - Žádost o stanovení výše a podmínek úhrady LP - 1/8" at bounding box center [141, 329] width 213 height 7
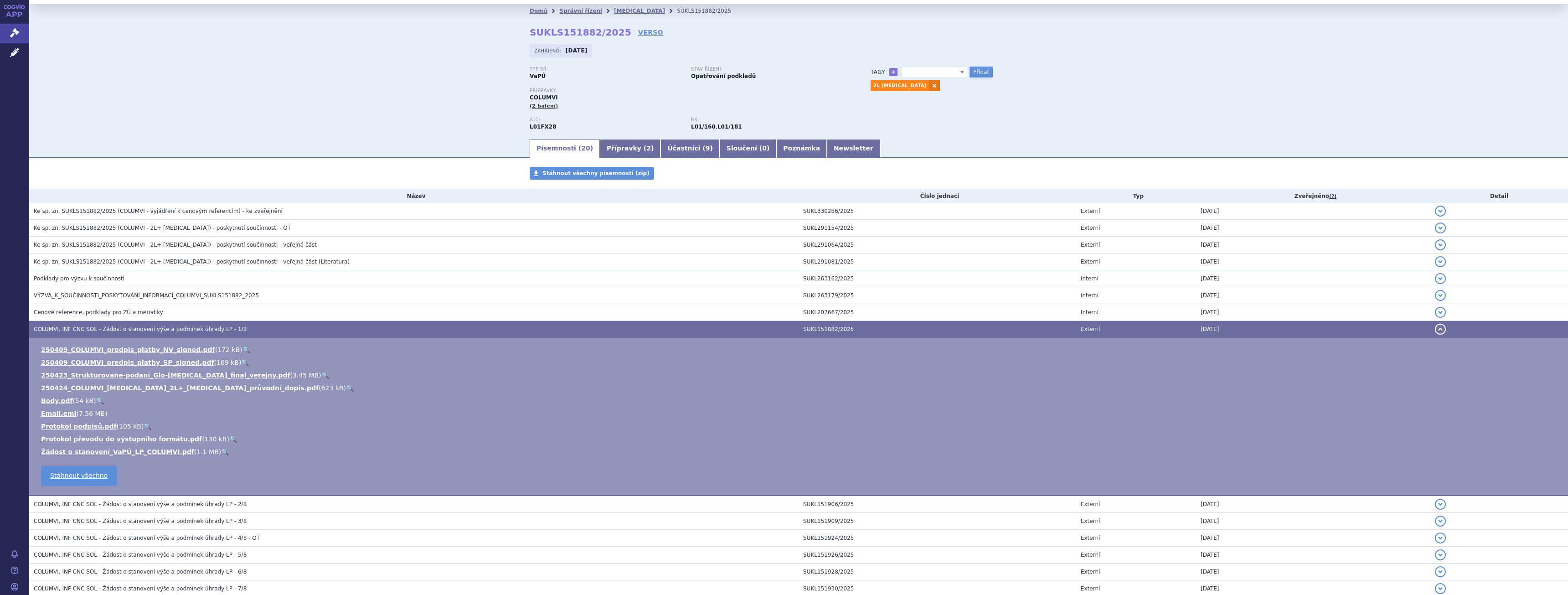
click at [321, 375] on link "🔍" at bounding box center [325, 375] width 7 height 7
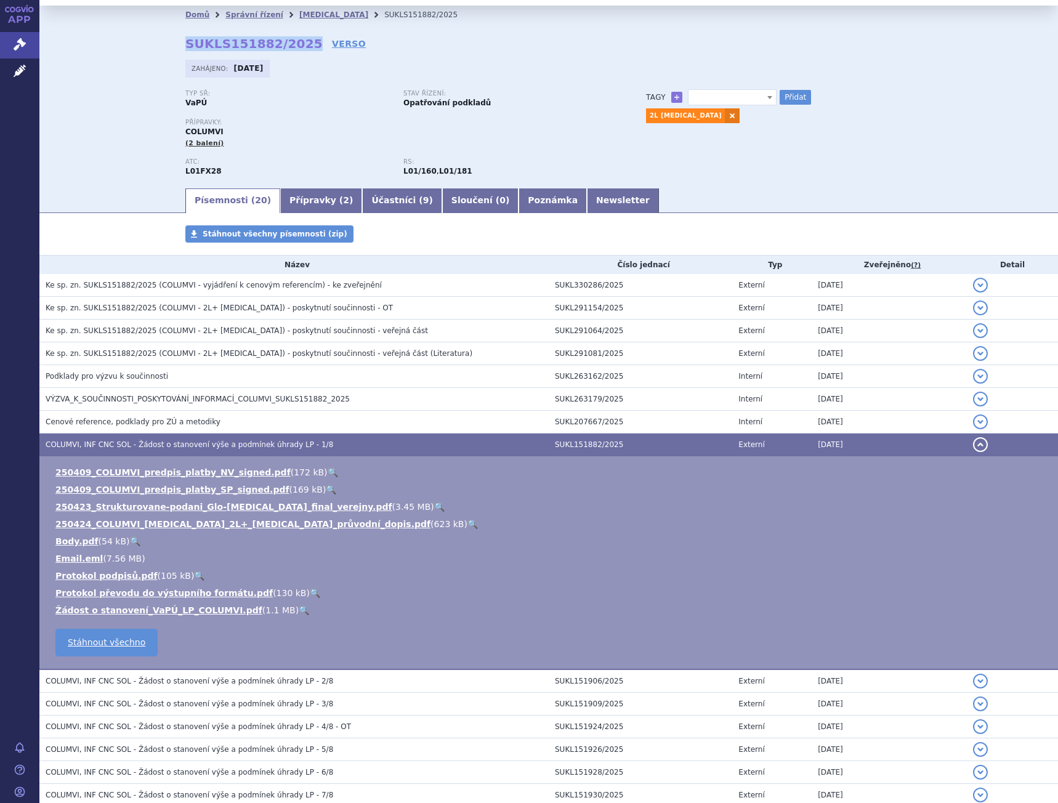
drag, startPoint x: 296, startPoint y: 44, endPoint x: 178, endPoint y: 39, distance: 117.7
click at [178, 39] on div "Domů Správní řízení [MEDICAL_DATA] SUKLS151882/2025 SUKLS151882/2025 VERSO [GEO…" at bounding box center [549, 105] width 776 height 163
copy strong "SUKLS151882/2025"
